Goal: Task Accomplishment & Management: Use online tool/utility

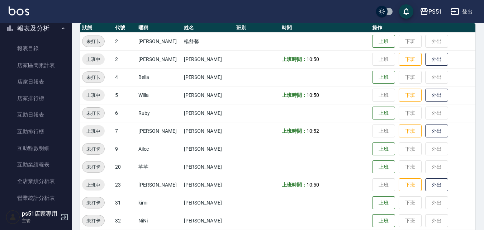
scroll to position [251, 0]
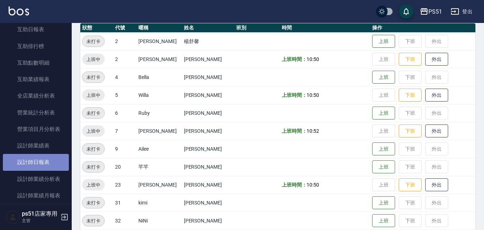
click at [43, 161] on link "設計師日報表" at bounding box center [36, 162] width 66 height 17
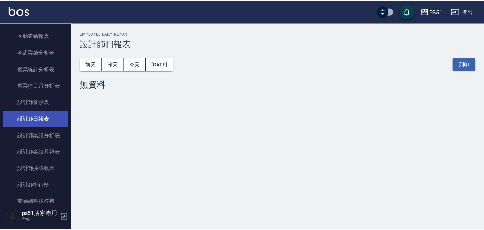
scroll to position [335, 0]
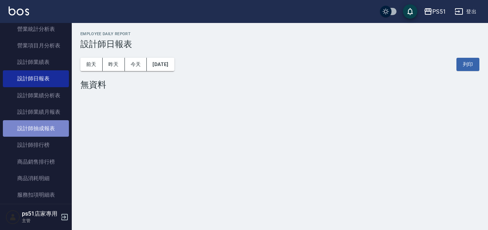
click at [38, 127] on link "設計師抽成報表" at bounding box center [36, 128] width 66 height 17
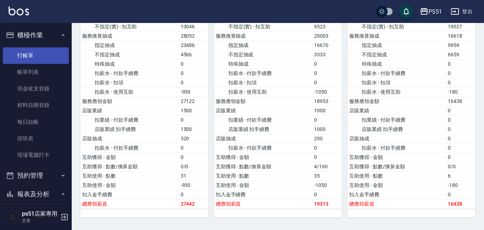
click at [20, 56] on link "打帳單" at bounding box center [36, 55] width 66 height 17
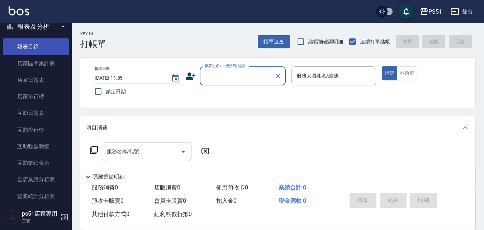
scroll to position [335, 0]
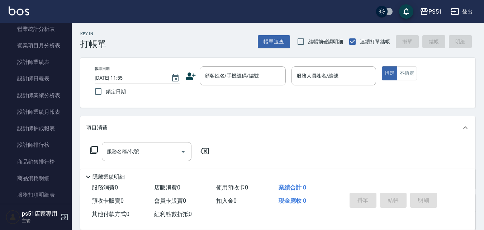
click at [294, 114] on div "Key In 打帳單 帳單速查 結帳前確認明細 連續打單結帳 掛單 結帳 明細 帳單日期 [DATE] 11:55 鎖定日期 顧客姓名/手機號碼/編號 顧客姓…" at bounding box center [278, 186] width 413 height 326
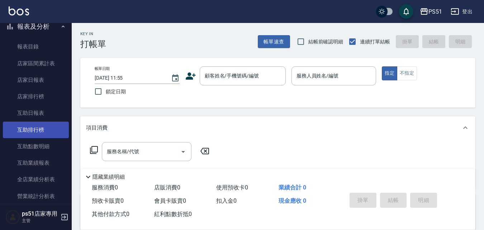
scroll to position [0, 0]
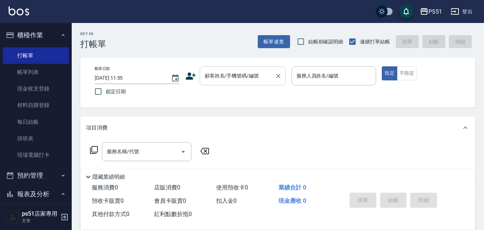
click at [230, 78] on div "顧客姓名/手機號碼/編號 顧客姓名/手機號碼/編號" at bounding box center [243, 75] width 86 height 19
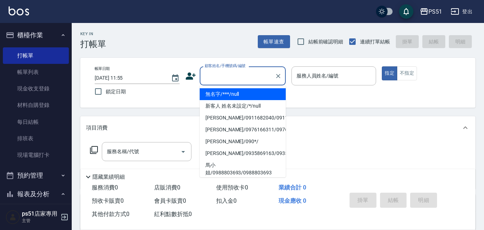
click at [229, 94] on li "無名字/***/null" at bounding box center [243, 94] width 86 height 12
type input "無名字/***/null"
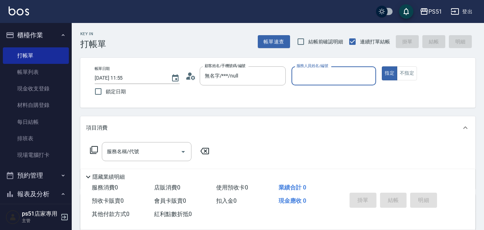
click at [329, 77] on input "服務人員姓名/編號" at bounding box center [334, 76] width 79 height 13
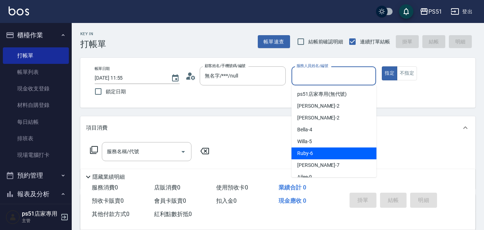
click at [318, 151] on div "Ruby -6" at bounding box center [334, 153] width 85 height 12
type input "Ruby-6"
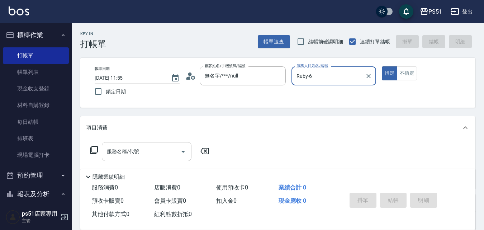
click at [136, 159] on div "服務名稱/代號" at bounding box center [147, 151] width 90 height 19
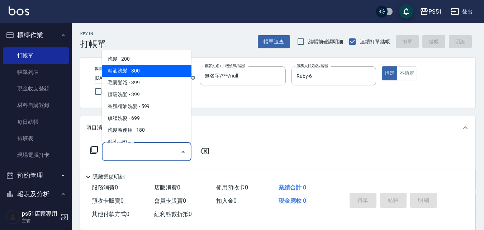
click at [151, 69] on span "精油洗髮 - 300" at bounding box center [147, 71] width 90 height 12
type input "精油洗髮(102)"
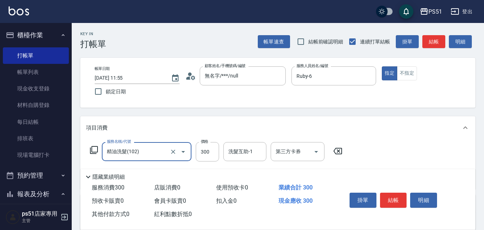
click at [220, 157] on div "服務名稱/代號 精油洗髮(102) 服務名稱/代號 價格 300 價格 洗髮互助-1 洗髮互助-1 第三方卡券 第三方卡券" at bounding box center [216, 151] width 261 height 19
click at [218, 157] on input "300" at bounding box center [207, 151] width 23 height 19
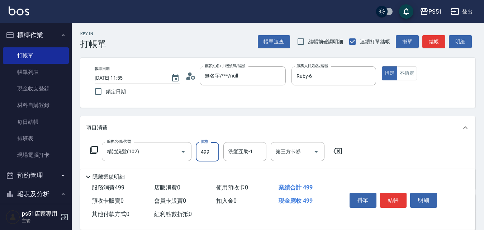
type input "499"
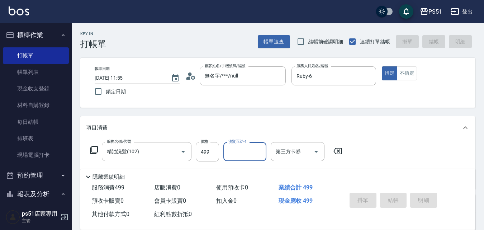
type input "[DATE] 12:47"
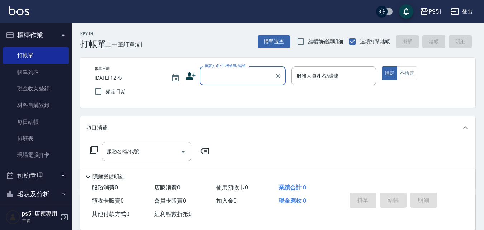
click at [245, 77] on input "顧客姓名/手機號碼/編號" at bounding box center [237, 76] width 69 height 13
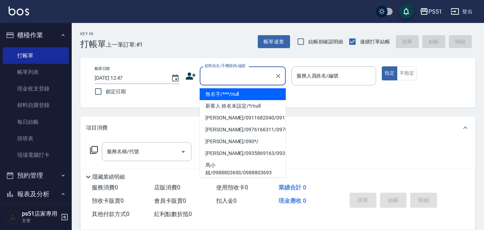
click at [253, 88] on li "無名字/***/null" at bounding box center [243, 94] width 86 height 12
type input "無名字/***/null"
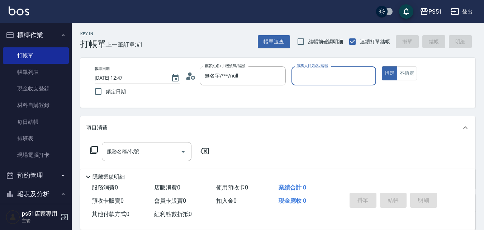
click at [331, 76] on input "服務人員姓名/編號" at bounding box center [334, 76] width 79 height 13
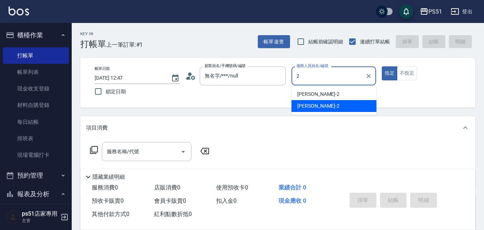
click at [325, 105] on div "[PERSON_NAME] -2" at bounding box center [334, 106] width 85 height 12
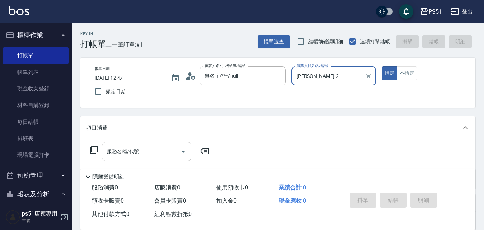
type input "[PERSON_NAME]-2"
click at [161, 150] on input "服務名稱/代號" at bounding box center [141, 151] width 72 height 13
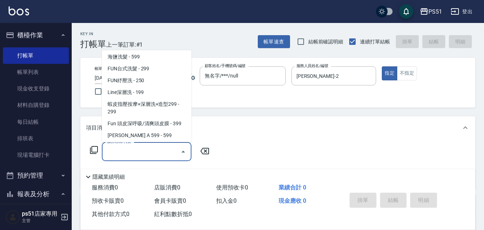
scroll to position [168, 0]
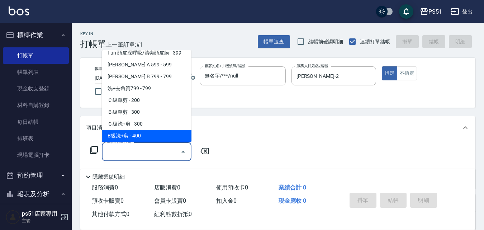
click at [156, 132] on span "B級洗+剪 - 400" at bounding box center [147, 136] width 90 height 12
type input "B級洗+剪(204)"
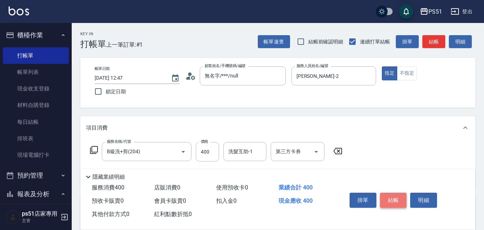
click at [401, 200] on button "結帳" at bounding box center [393, 200] width 27 height 15
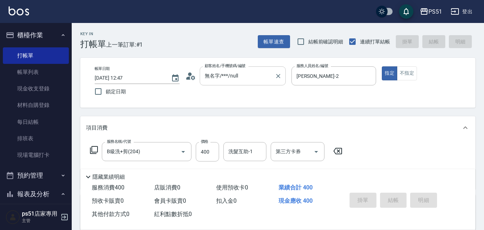
type input "[DATE] 13:30"
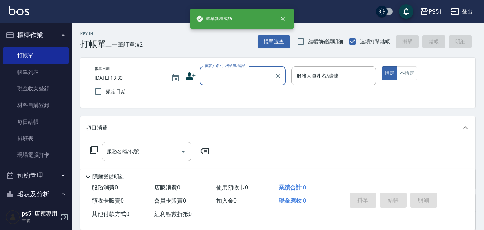
click at [229, 76] on input "顧客姓名/手機號碼/編號" at bounding box center [237, 76] width 69 height 13
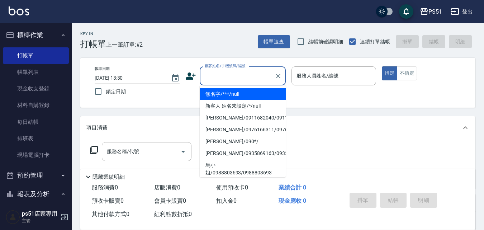
drag, startPoint x: 235, startPoint y: 93, endPoint x: 335, endPoint y: 93, distance: 100.5
click at [235, 94] on li "無名字/***/null" at bounding box center [243, 94] width 86 height 12
type input "無名字/***/null"
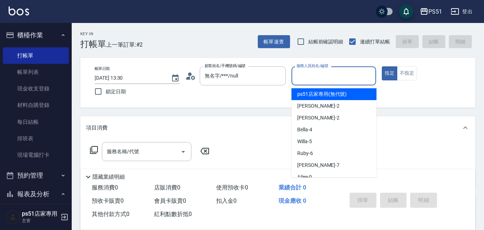
click at [334, 79] on input "服務人員姓名/編號" at bounding box center [334, 76] width 79 height 13
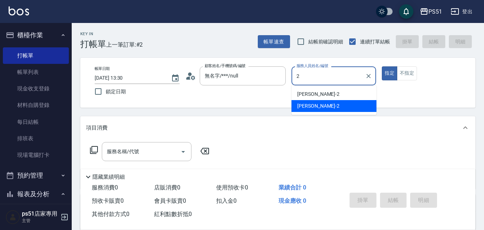
click at [331, 104] on div "[PERSON_NAME] -2" at bounding box center [334, 106] width 85 height 12
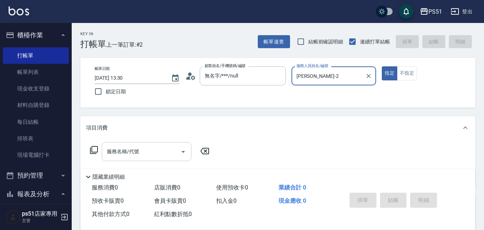
type input "[PERSON_NAME]-2"
click at [173, 149] on input "服務名稱/代號" at bounding box center [141, 151] width 72 height 13
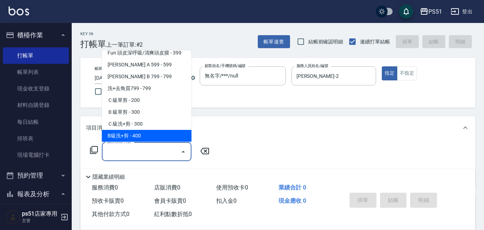
click at [155, 132] on span "B級洗+剪 - 400" at bounding box center [147, 136] width 90 height 12
type input "B級洗+剪(204)"
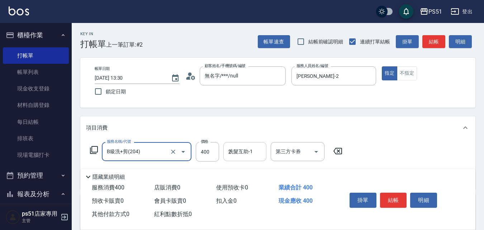
click at [234, 154] on input "2" at bounding box center [245, 151] width 37 height 13
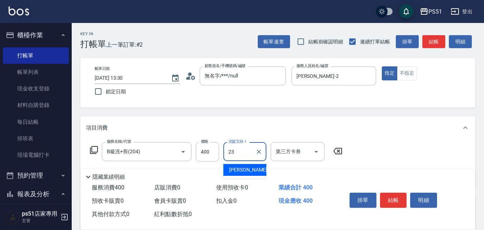
click at [246, 165] on div "[PERSON_NAME] -23" at bounding box center [245, 170] width 43 height 12
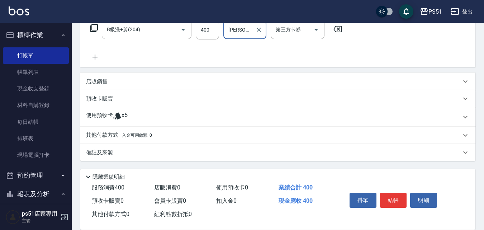
type input "[PERSON_NAME]-23"
click at [116, 83] on div "店販銷售" at bounding box center [273, 82] width 375 height 8
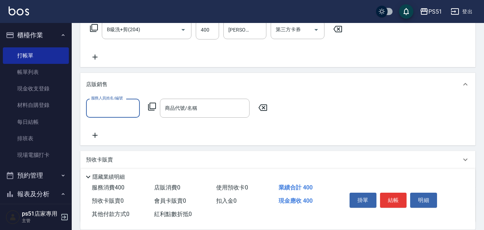
scroll to position [0, 0]
click at [114, 104] on input "服務人員姓名/編號" at bounding box center [112, 108] width 47 height 13
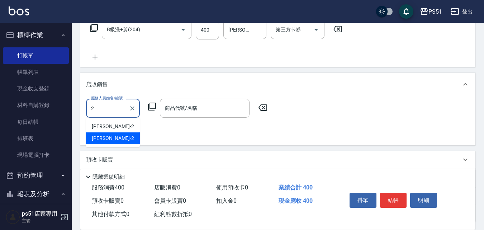
click at [114, 134] on div "[PERSON_NAME] -2" at bounding box center [113, 138] width 54 height 12
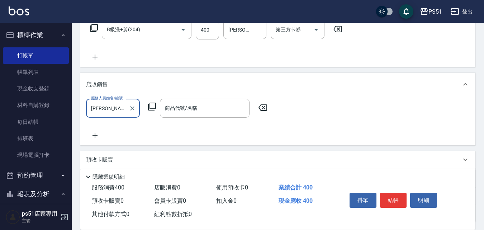
type input "[PERSON_NAME]-2"
click at [150, 110] on icon at bounding box center [152, 106] width 9 height 9
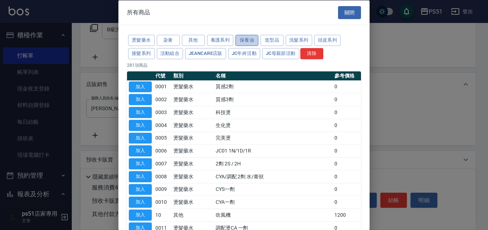
click at [254, 43] on button "保養油" at bounding box center [246, 40] width 23 height 11
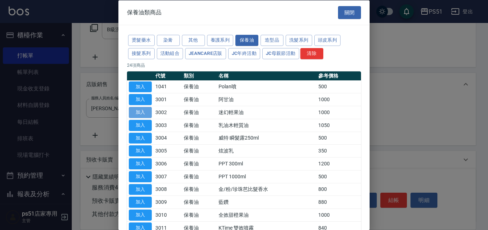
click at [142, 112] on button "加入" at bounding box center [140, 112] width 23 height 11
type input "迷幻輕果油"
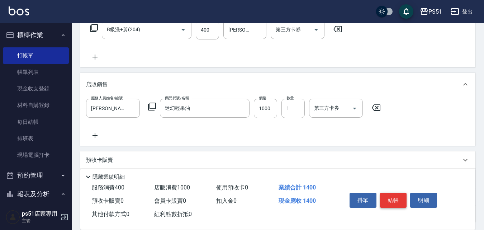
click at [398, 199] on button "結帳" at bounding box center [393, 200] width 27 height 15
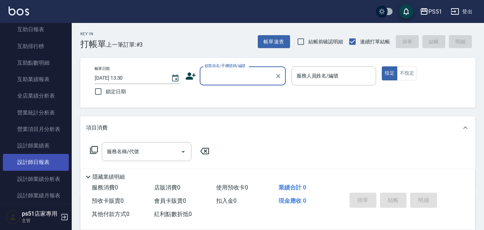
scroll to position [335, 0]
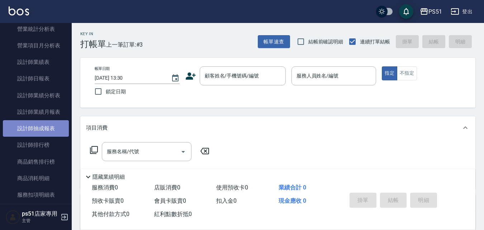
click at [57, 135] on link "設計師抽成報表" at bounding box center [36, 128] width 66 height 17
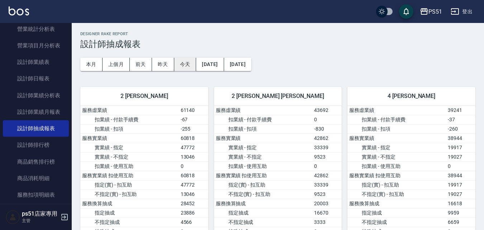
click at [192, 66] on button "今天" at bounding box center [185, 64] width 22 height 13
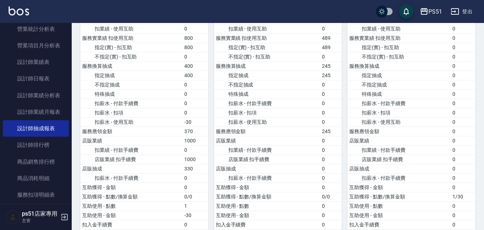
scroll to position [171, 0]
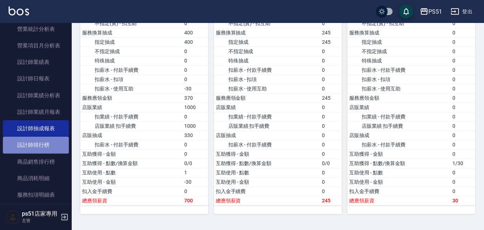
click at [52, 144] on link "設計師排行榜" at bounding box center [36, 145] width 66 height 17
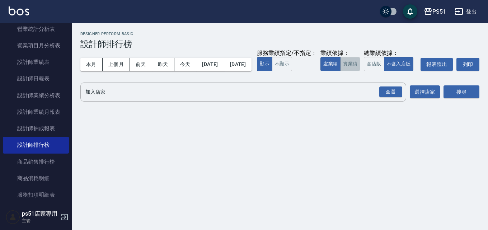
click at [340, 71] on button "實業績" at bounding box center [350, 64] width 20 height 14
click at [396, 98] on div "全選" at bounding box center [390, 91] width 23 height 11
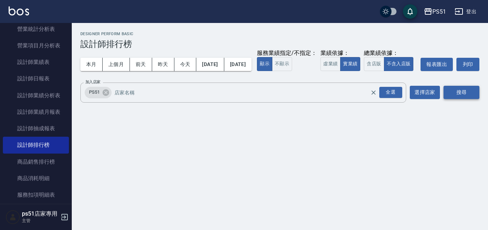
click at [470, 99] on button "搜尋" at bounding box center [461, 92] width 36 height 13
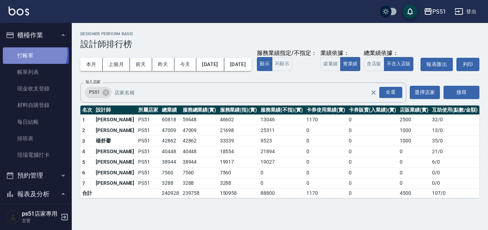
click at [31, 53] on link "打帳單" at bounding box center [36, 55] width 66 height 17
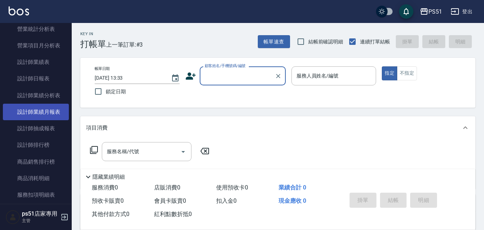
scroll to position [419, 0]
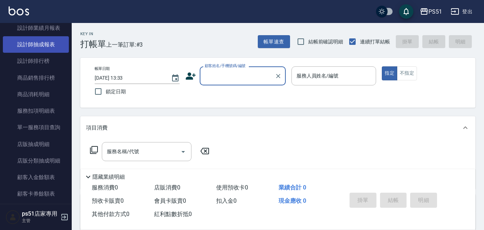
click at [52, 50] on link "設計師抽成報表" at bounding box center [36, 44] width 66 height 17
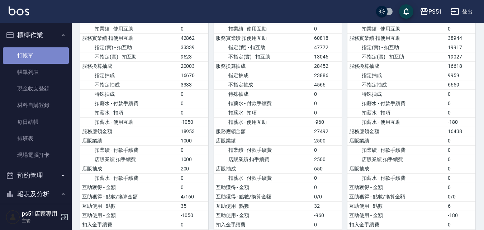
click at [45, 49] on link "打帳單" at bounding box center [36, 55] width 66 height 17
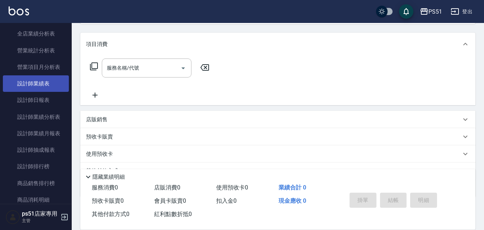
scroll to position [335, 0]
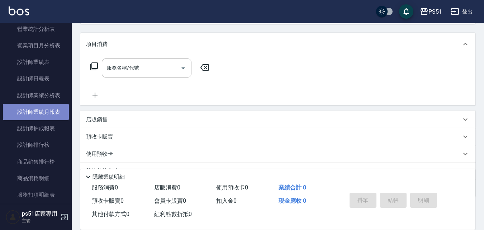
click at [51, 114] on link "設計師業績月報表" at bounding box center [36, 112] width 66 height 17
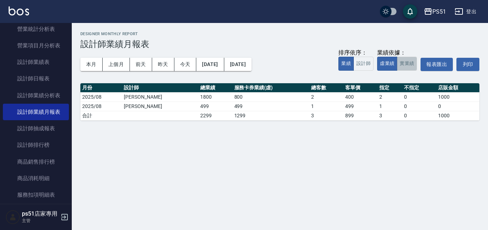
click at [409, 64] on button "實業績" at bounding box center [407, 64] width 20 height 14
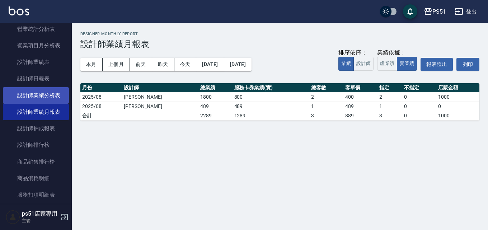
click at [52, 96] on link "設計師業績分析表" at bounding box center [36, 95] width 66 height 17
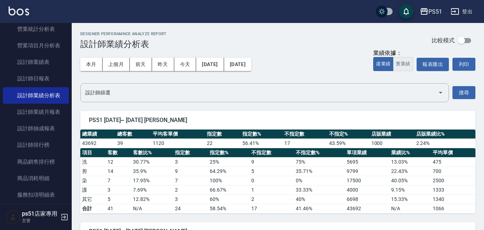
click at [399, 66] on button "實業績" at bounding box center [403, 64] width 20 height 14
click at [127, 66] on button "上個月" at bounding box center [116, 64] width 27 height 13
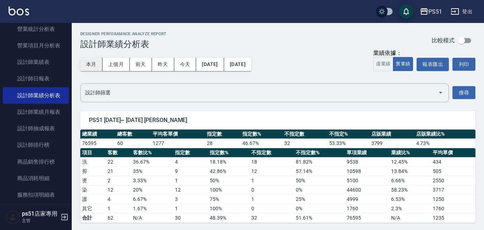
click at [86, 65] on button "本月" at bounding box center [91, 64] width 22 height 13
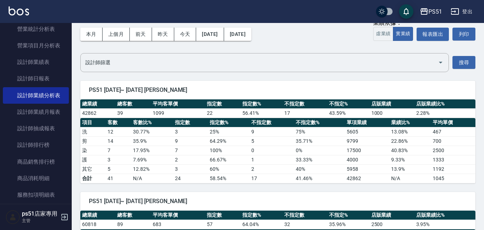
scroll to position [168, 0]
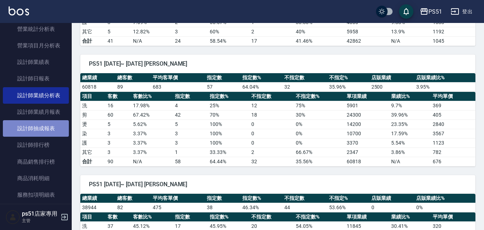
click at [44, 136] on link "設計師抽成報表" at bounding box center [36, 128] width 66 height 17
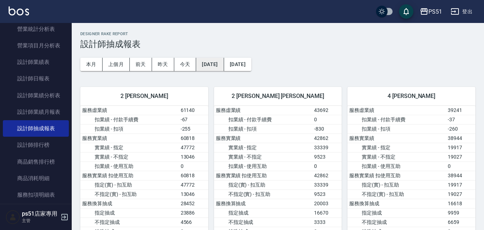
click at [214, 68] on button "[DATE]" at bounding box center [210, 64] width 28 height 13
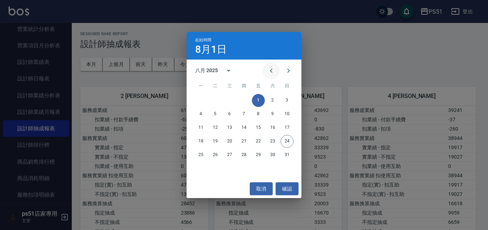
click at [269, 71] on icon "Previous month" at bounding box center [271, 70] width 9 height 9
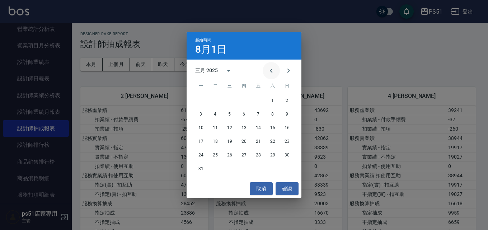
click at [269, 71] on icon "Previous month" at bounding box center [271, 70] width 9 height 9
click at [230, 100] on button "1" at bounding box center [229, 100] width 13 height 13
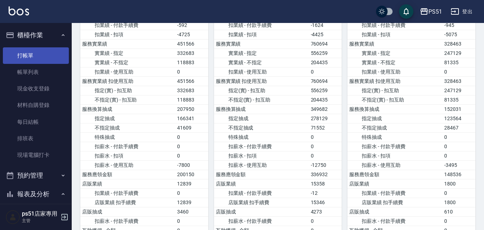
scroll to position [88, 0]
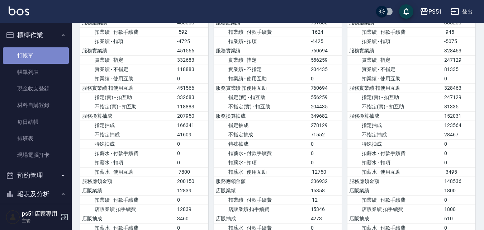
click at [38, 50] on link "打帳單" at bounding box center [36, 55] width 66 height 17
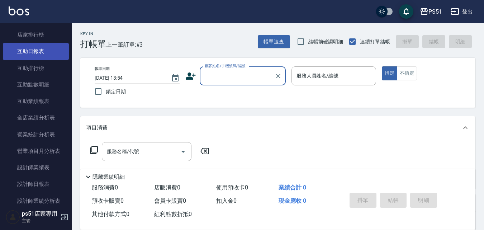
scroll to position [251, 0]
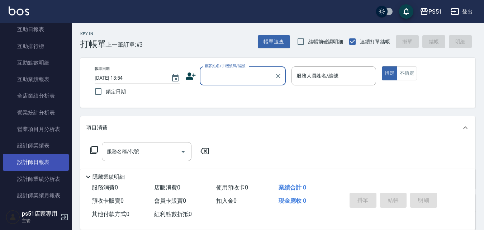
click at [37, 160] on link "設計師日報表" at bounding box center [36, 162] width 66 height 17
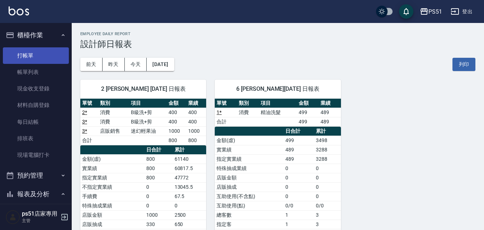
click at [42, 59] on link "打帳單" at bounding box center [36, 55] width 66 height 17
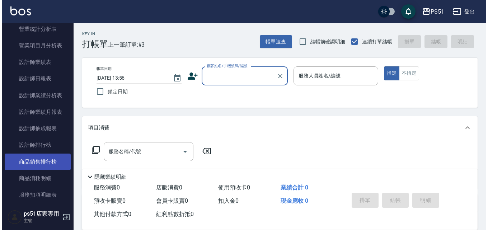
scroll to position [419, 0]
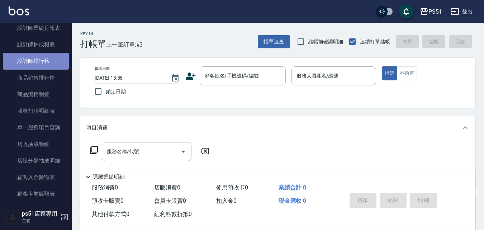
click at [46, 59] on link "設計師排行榜" at bounding box center [36, 61] width 66 height 17
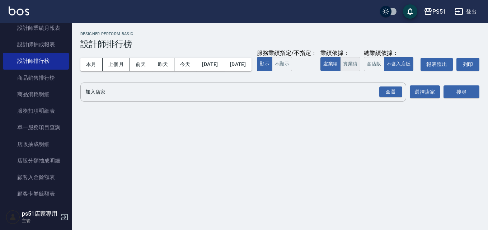
click at [340, 71] on button "實業績" at bounding box center [350, 64] width 20 height 14
click at [390, 98] on div "全選" at bounding box center [390, 91] width 23 height 11
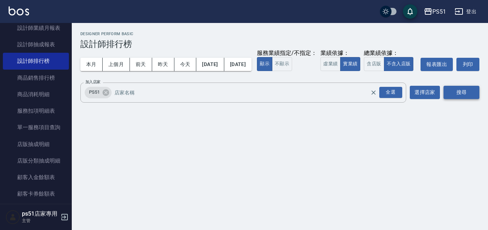
click at [457, 99] on button "搜尋" at bounding box center [461, 92] width 36 height 13
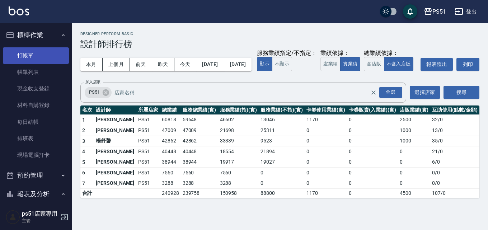
click at [30, 51] on link "打帳單" at bounding box center [36, 55] width 66 height 17
